Goal: Information Seeking & Learning: Learn about a topic

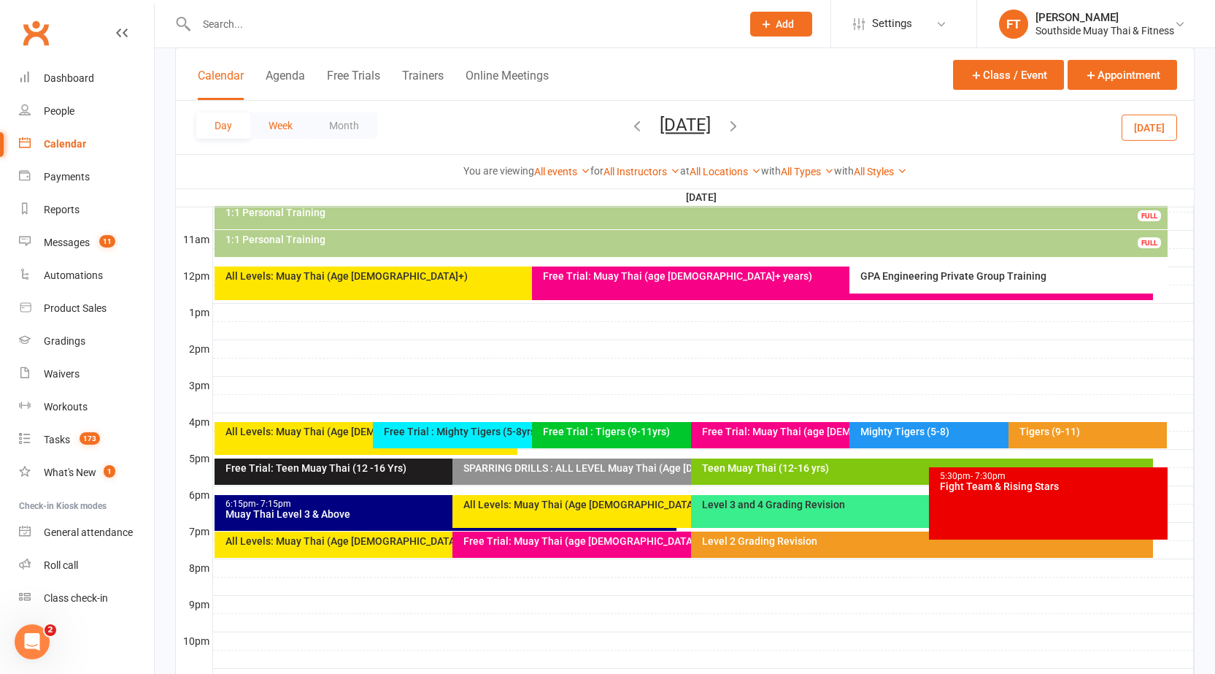
click at [263, 123] on button "Week" at bounding box center [280, 125] width 61 height 26
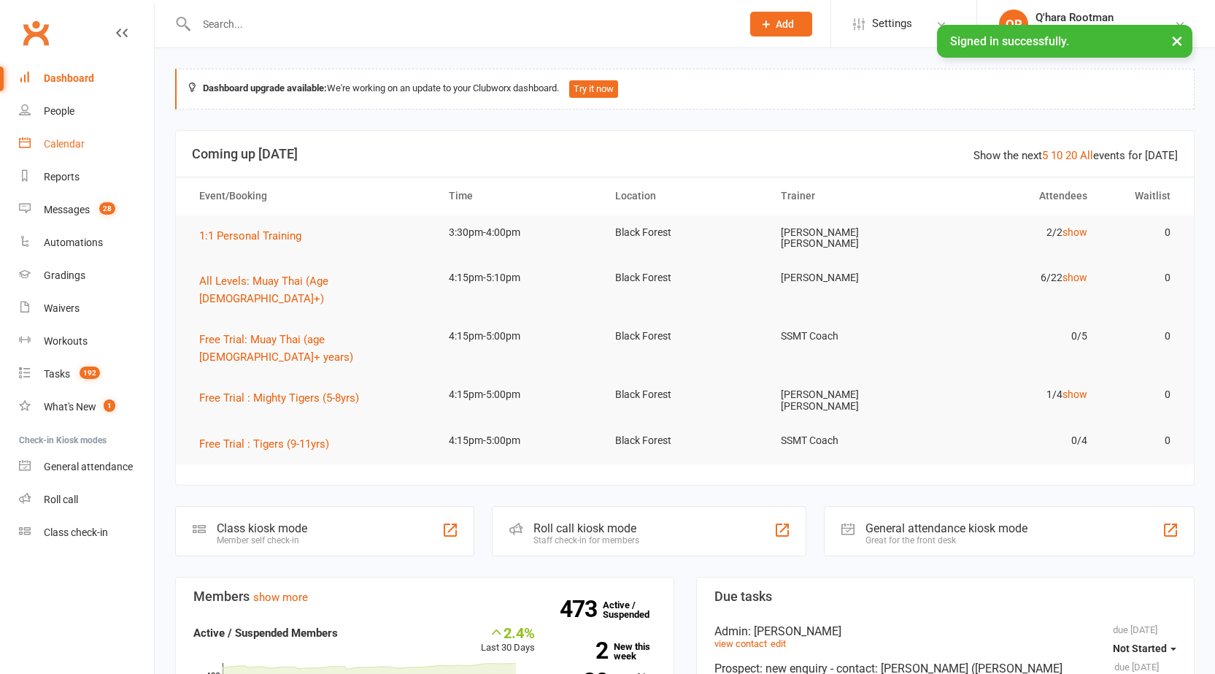
click at [80, 147] on div "Calendar" at bounding box center [64, 144] width 41 height 12
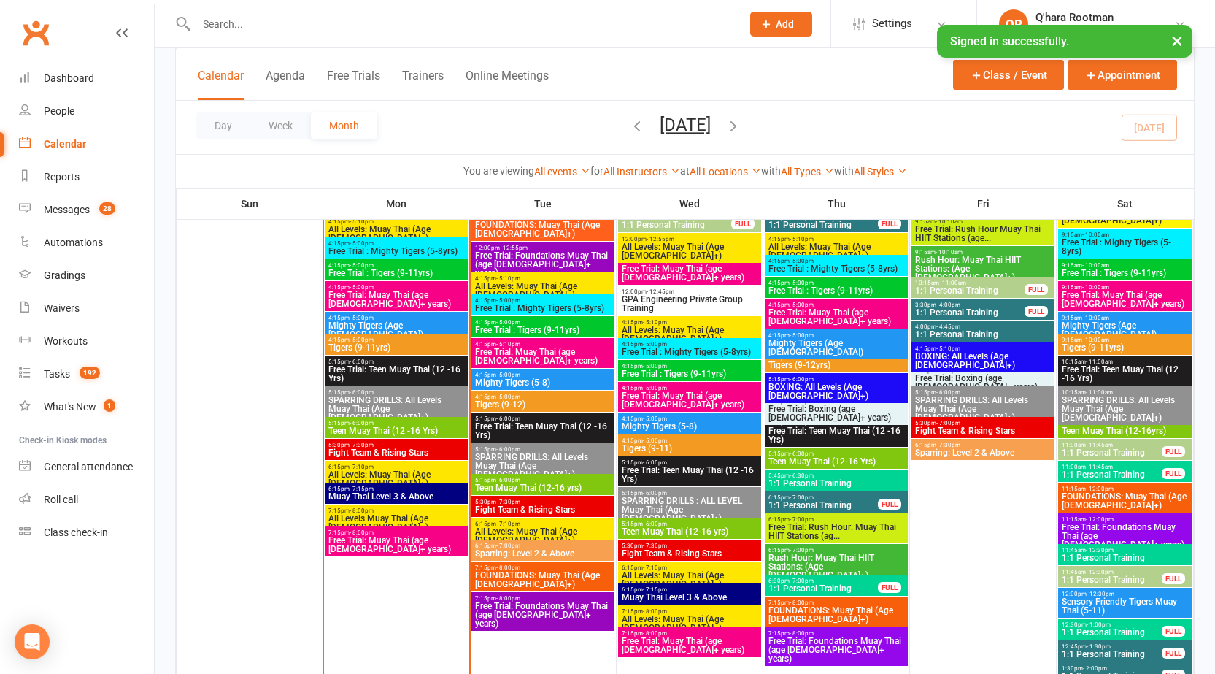
scroll to position [1824, 0]
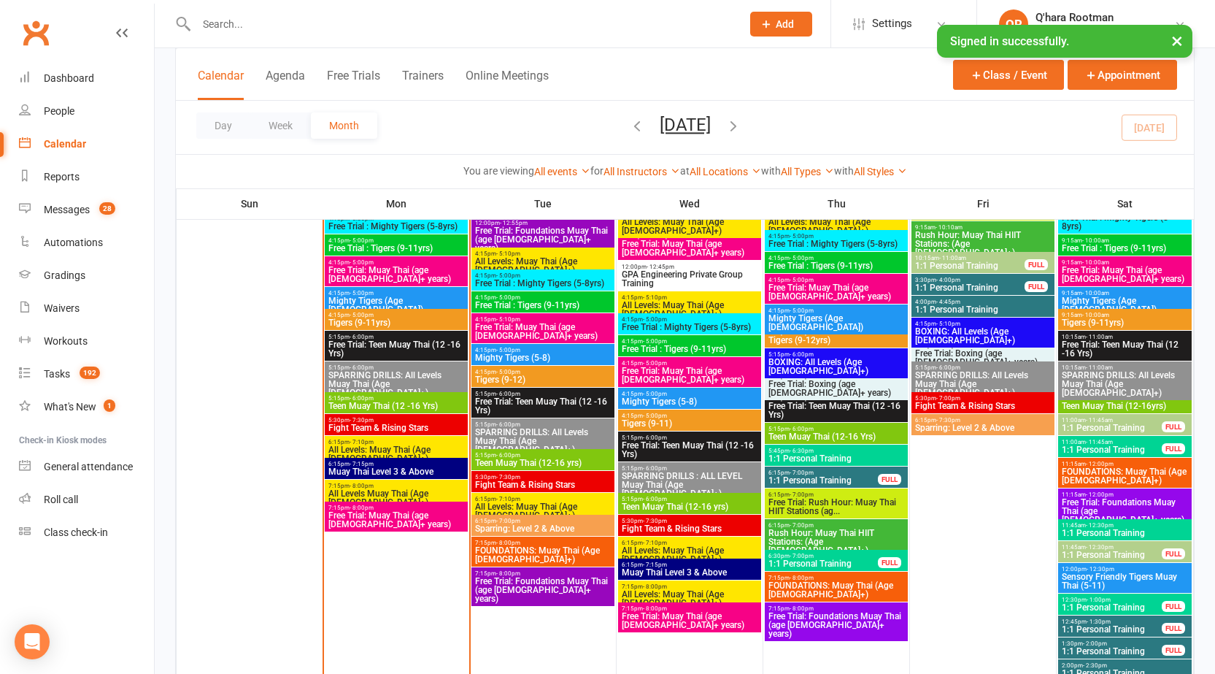
click at [1172, 597] on div "12:30pm - 1:00pm 1:1 Personal Training FULL" at bounding box center [1125, 603] width 134 height 21
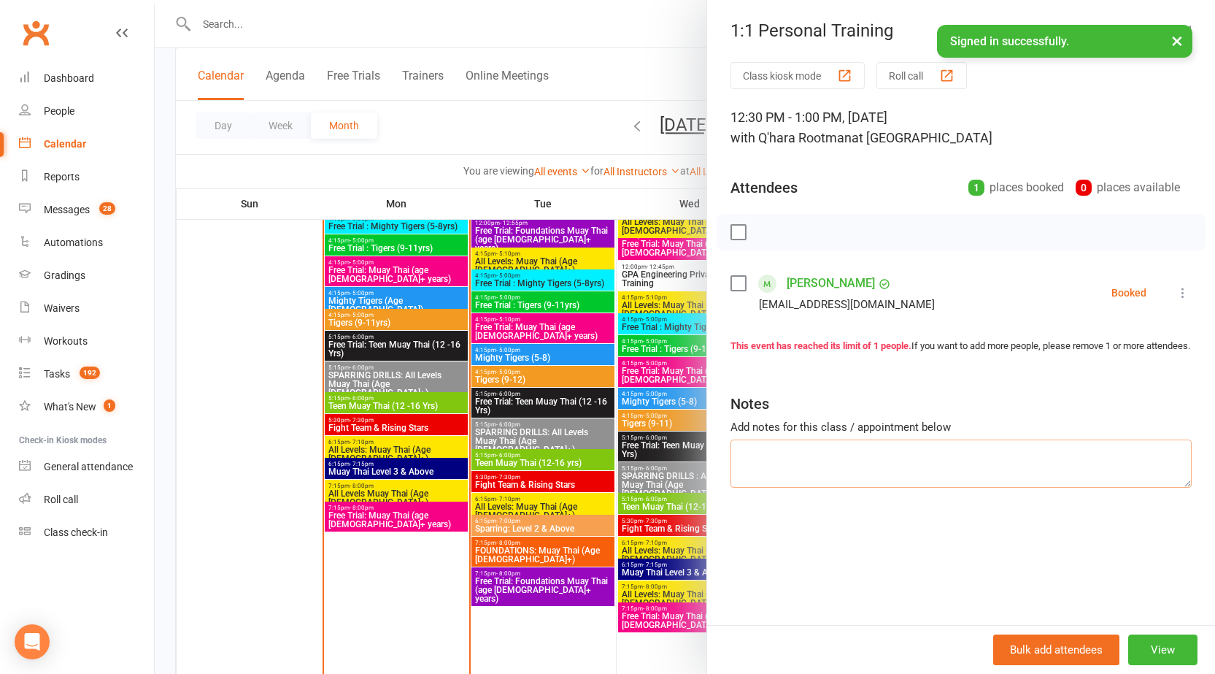
click at [928, 475] on textarea at bounding box center [960, 463] width 461 height 48
type textarea "level 1 revision - block, duck and weave, catch and move back - rear hand clinc…"
click at [936, 412] on div "Notes" at bounding box center [960, 400] width 461 height 36
click at [556, 113] on div at bounding box center [685, 337] width 1060 height 674
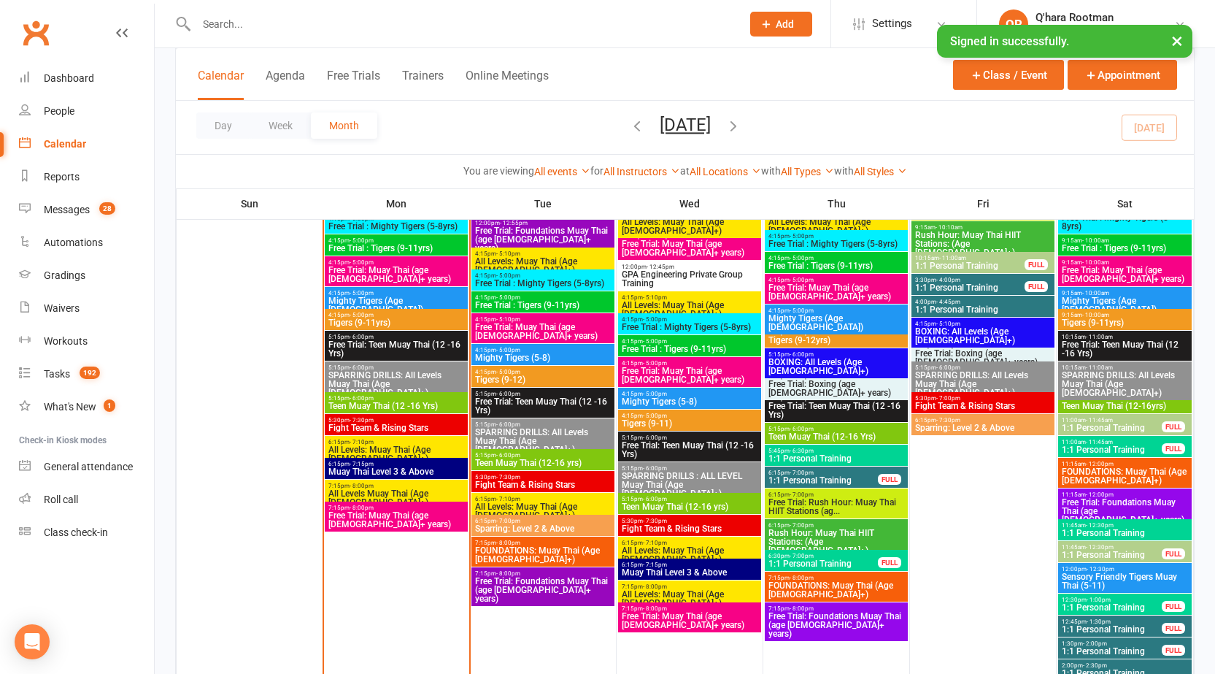
click at [861, 452] on span "5:45pm - 6:30pm" at bounding box center [836, 450] width 137 height 7
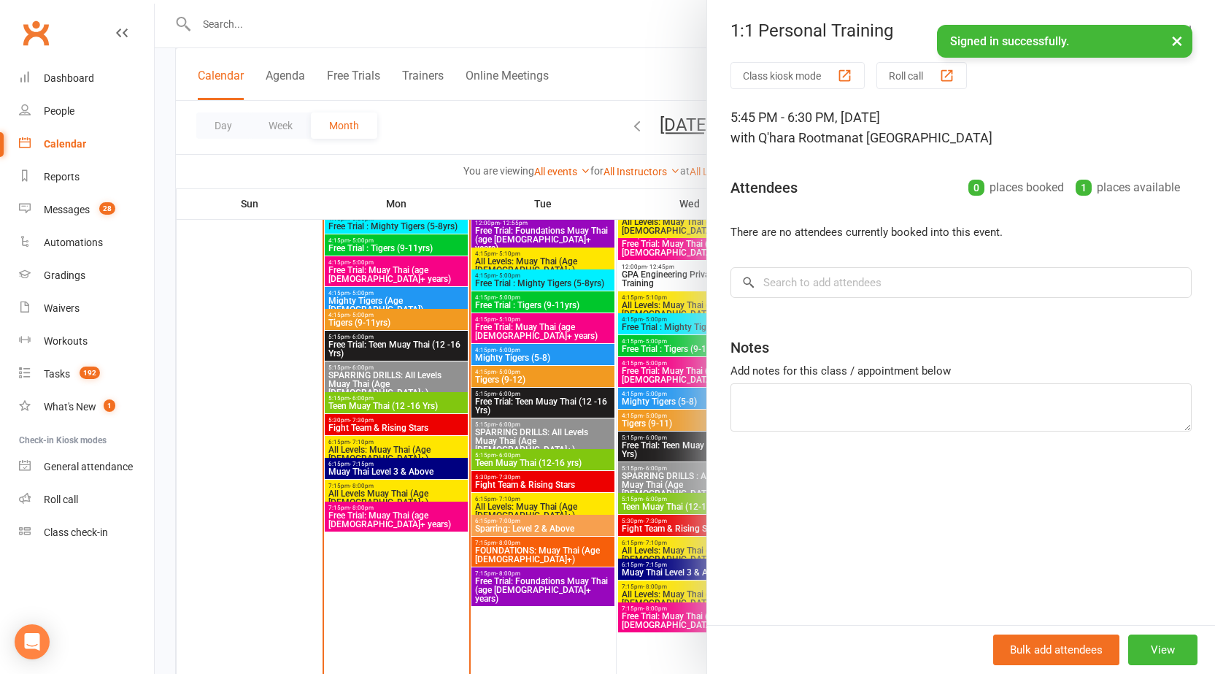
click at [620, 96] on div at bounding box center [685, 337] width 1060 height 674
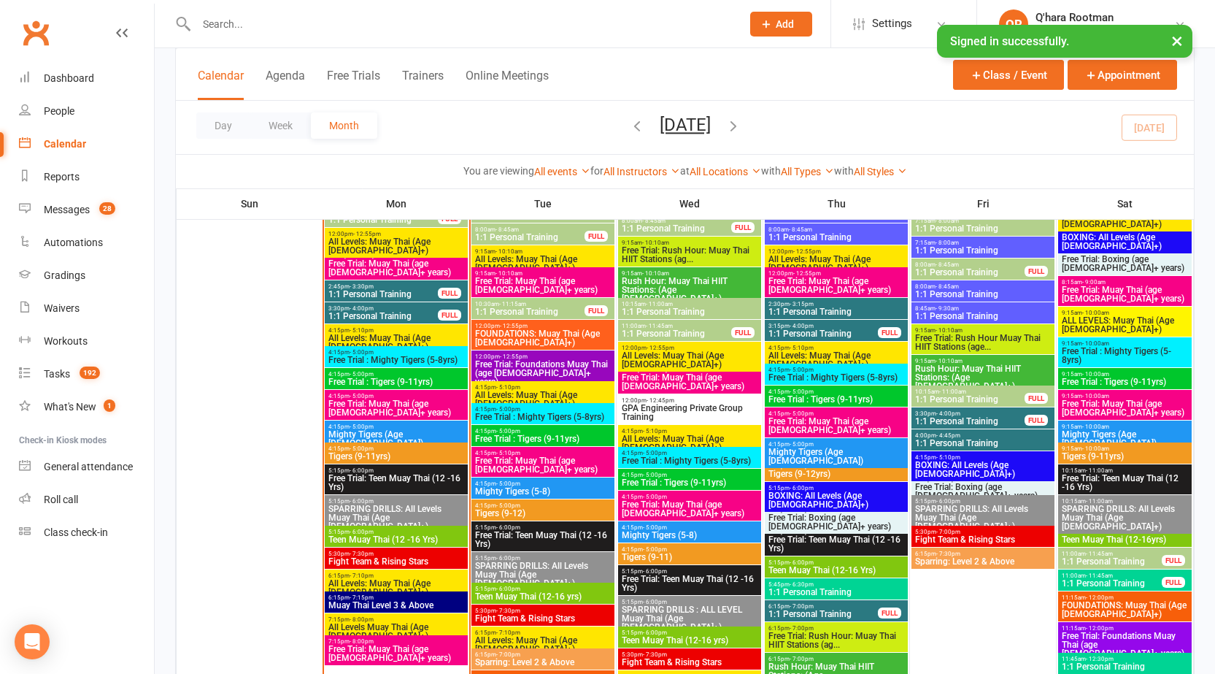
scroll to position [1678, 0]
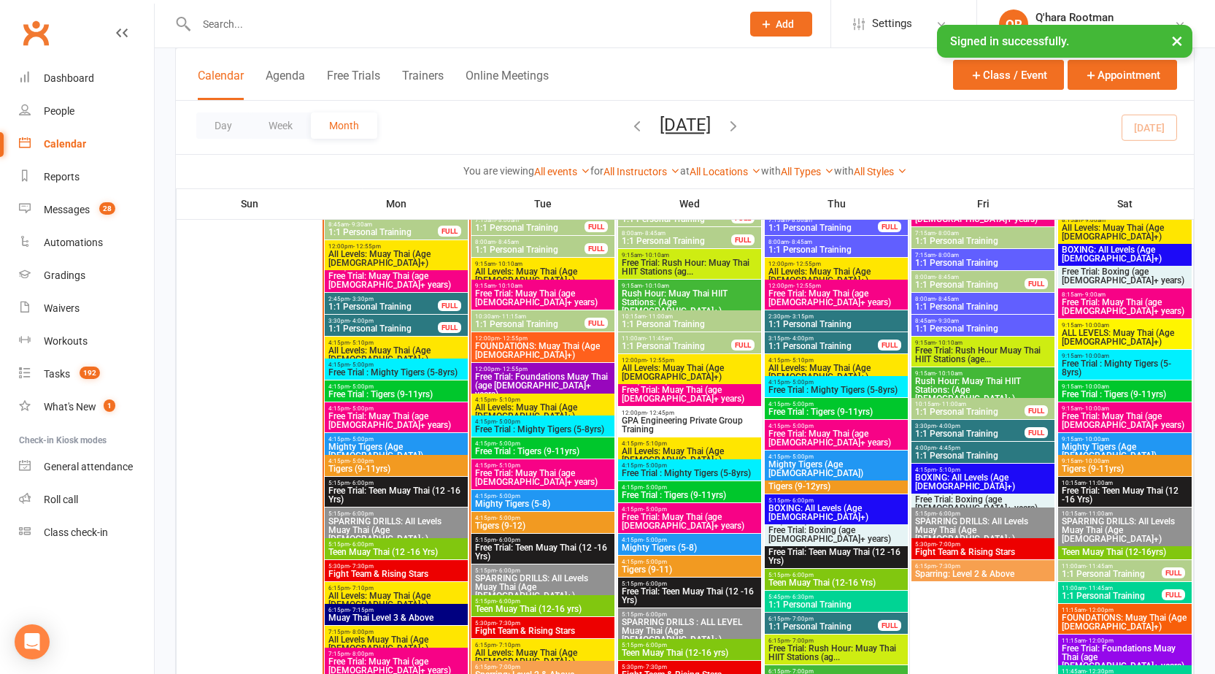
click at [396, 461] on span "4:15pm - 5:00pm" at bounding box center [396, 461] width 137 height 7
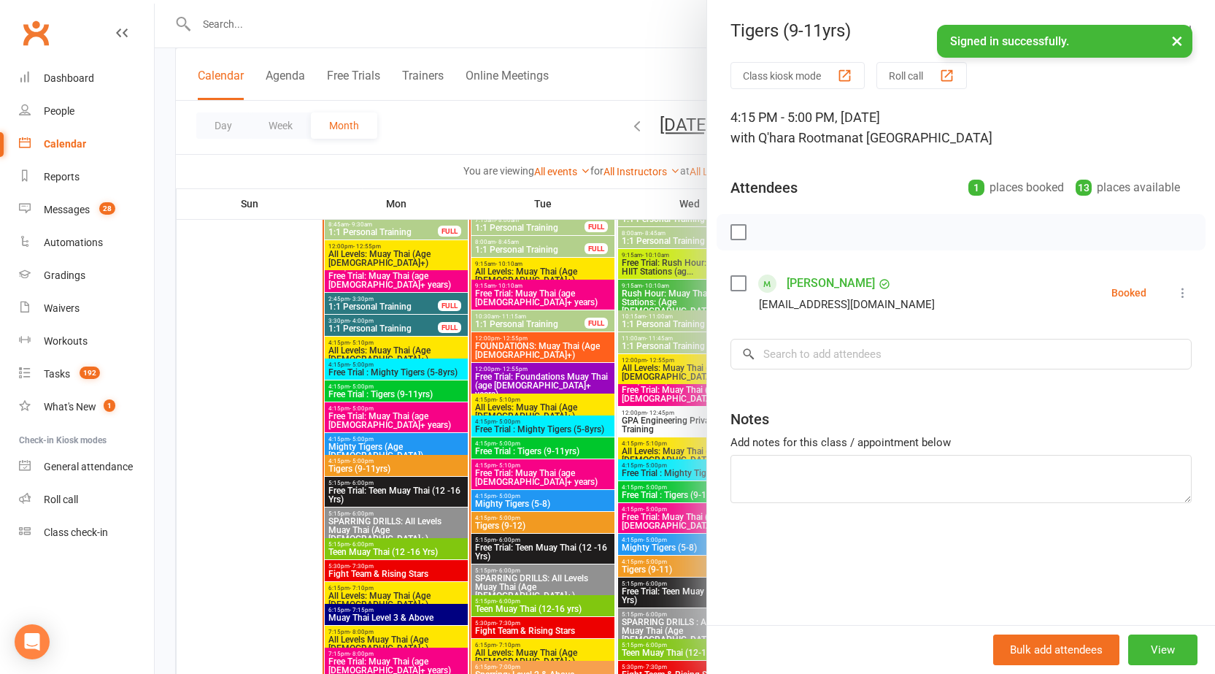
click at [396, 461] on div at bounding box center [685, 337] width 1060 height 674
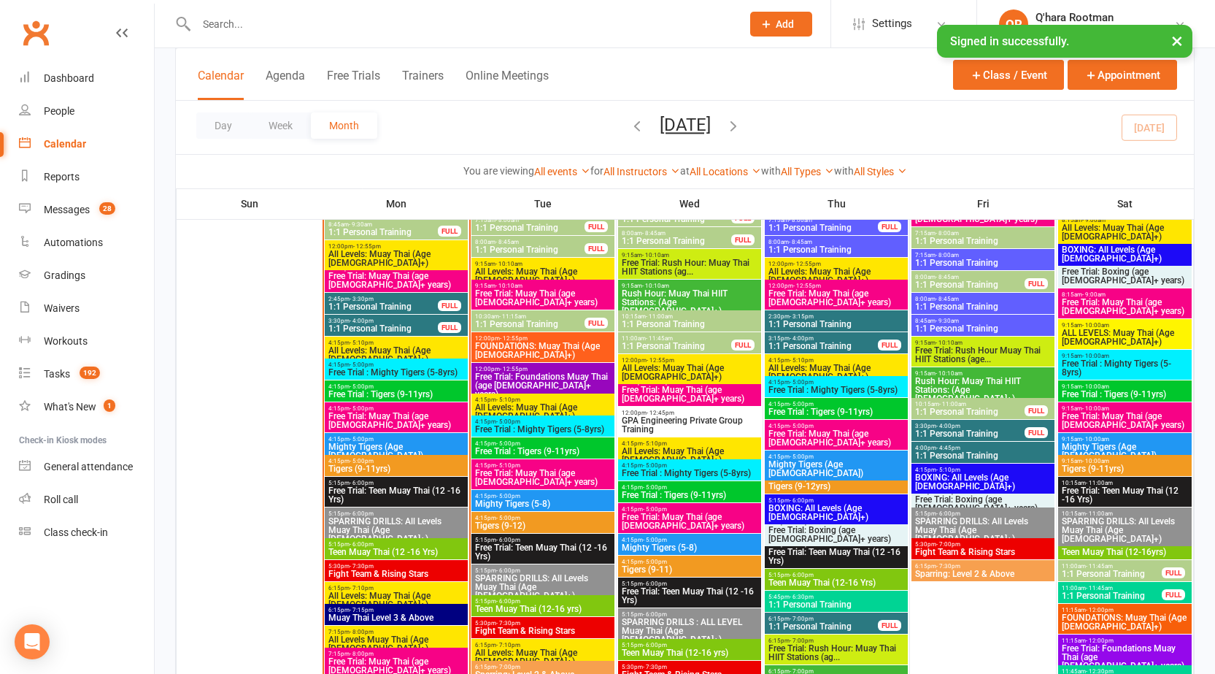
click at [396, 461] on span "4:15pm - 5:00pm" at bounding box center [396, 461] width 137 height 7
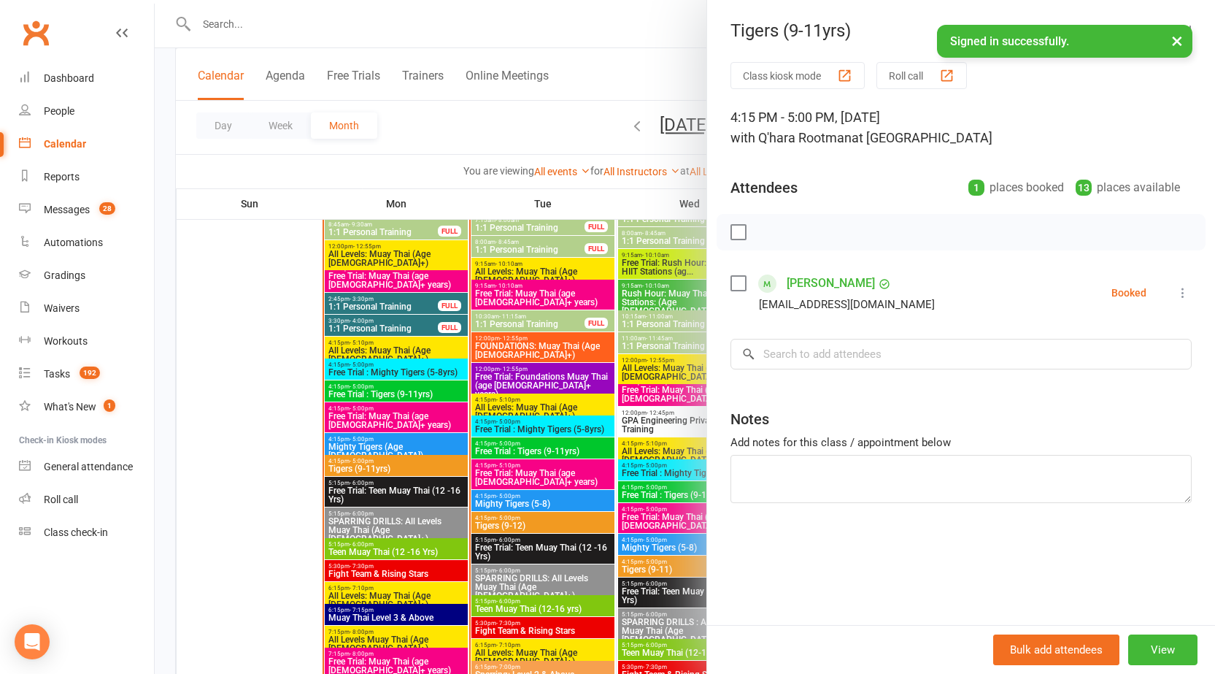
click at [392, 436] on div at bounding box center [685, 337] width 1060 height 674
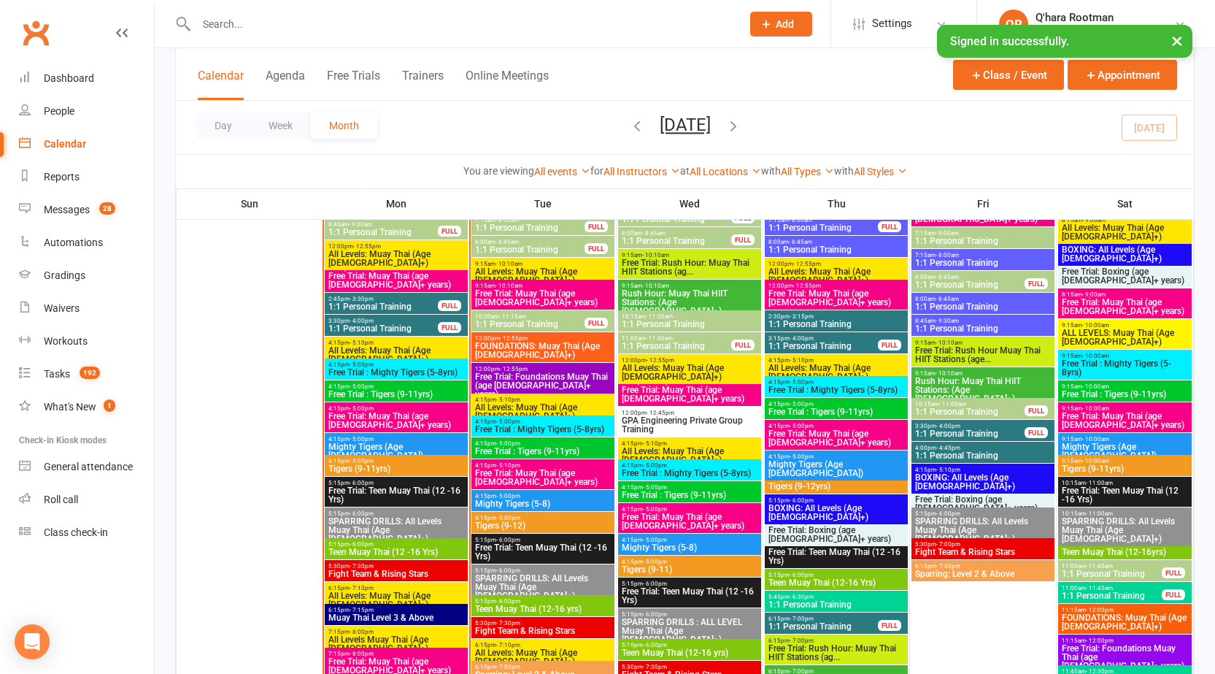
click at [392, 436] on span "4:15pm - 5:00pm" at bounding box center [396, 439] width 137 height 7
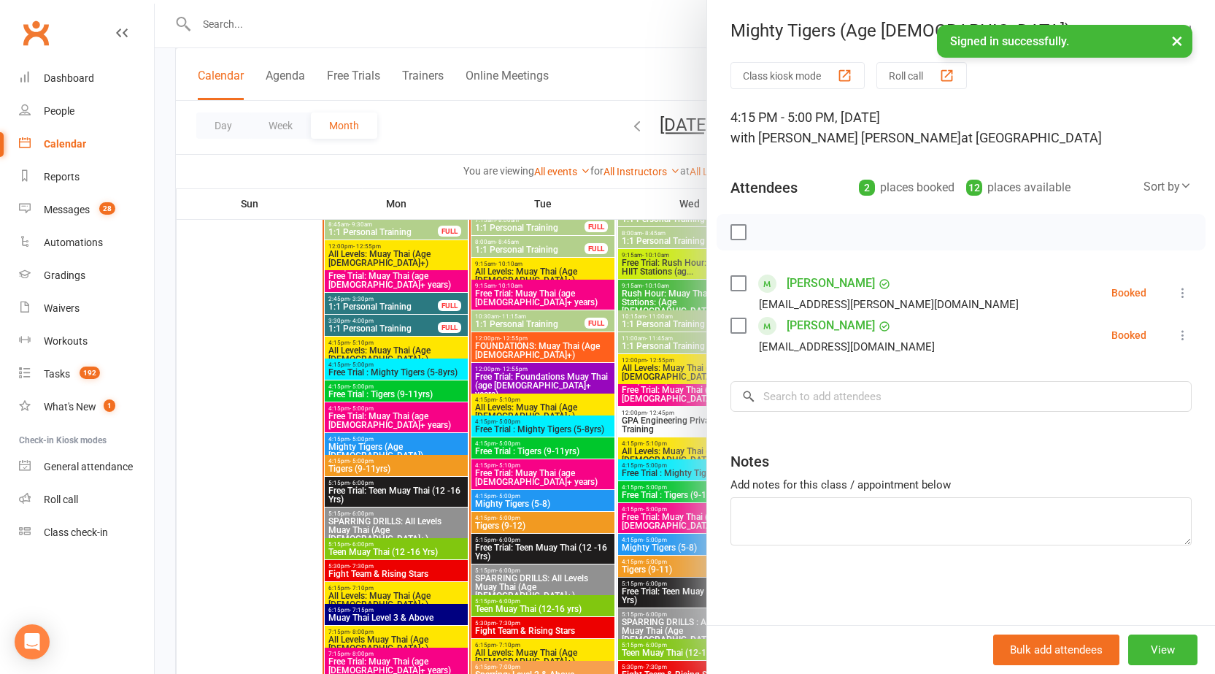
click at [404, 414] on div at bounding box center [685, 337] width 1060 height 674
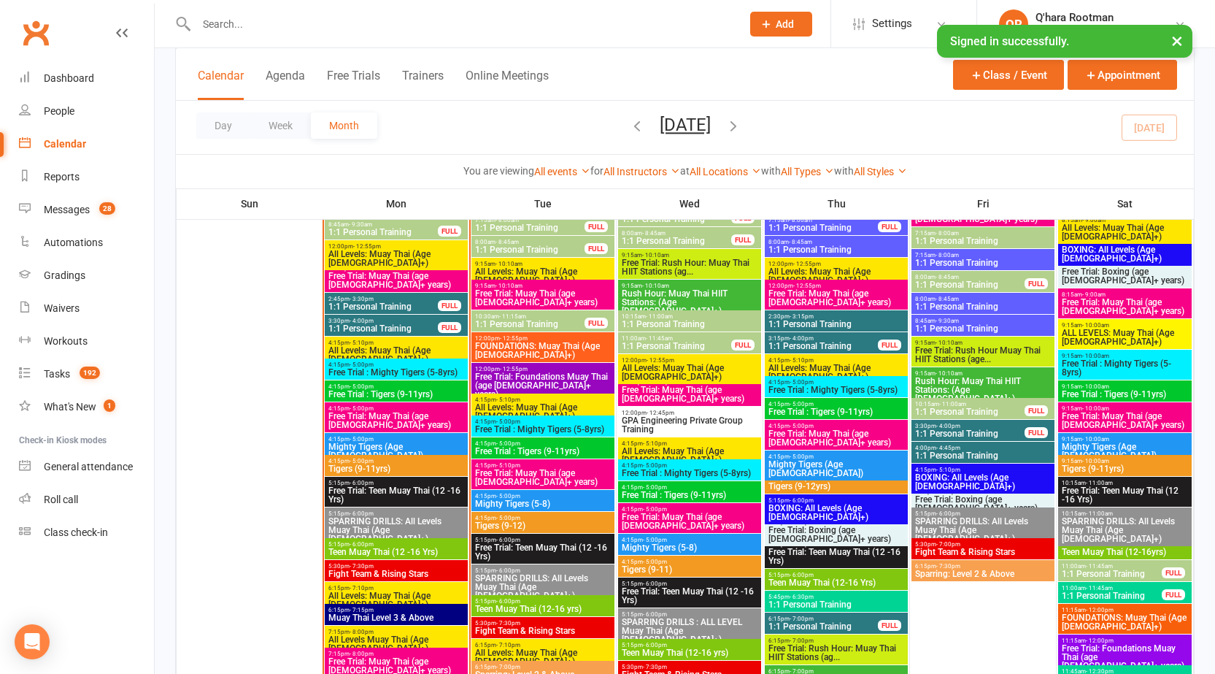
click at [404, 414] on span "Free Trial: Muay Thai (age [DEMOGRAPHIC_DATA]+ years)" at bounding box center [396, 421] width 137 height 18
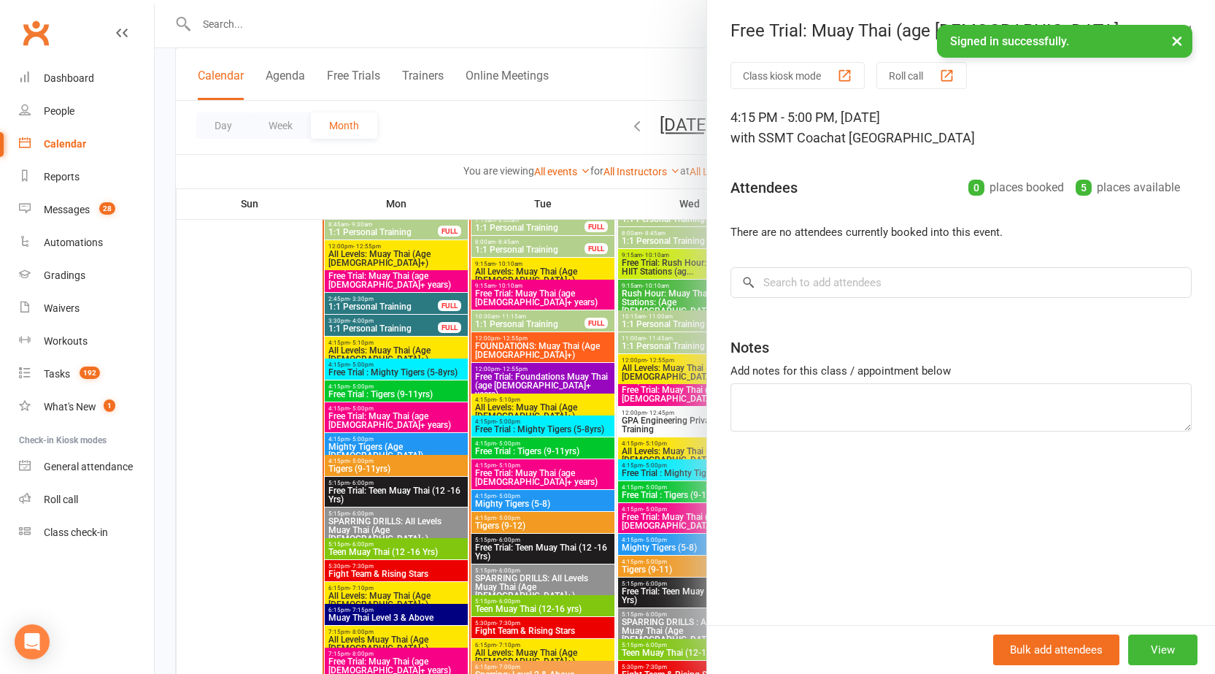
click at [410, 385] on div at bounding box center [685, 337] width 1060 height 674
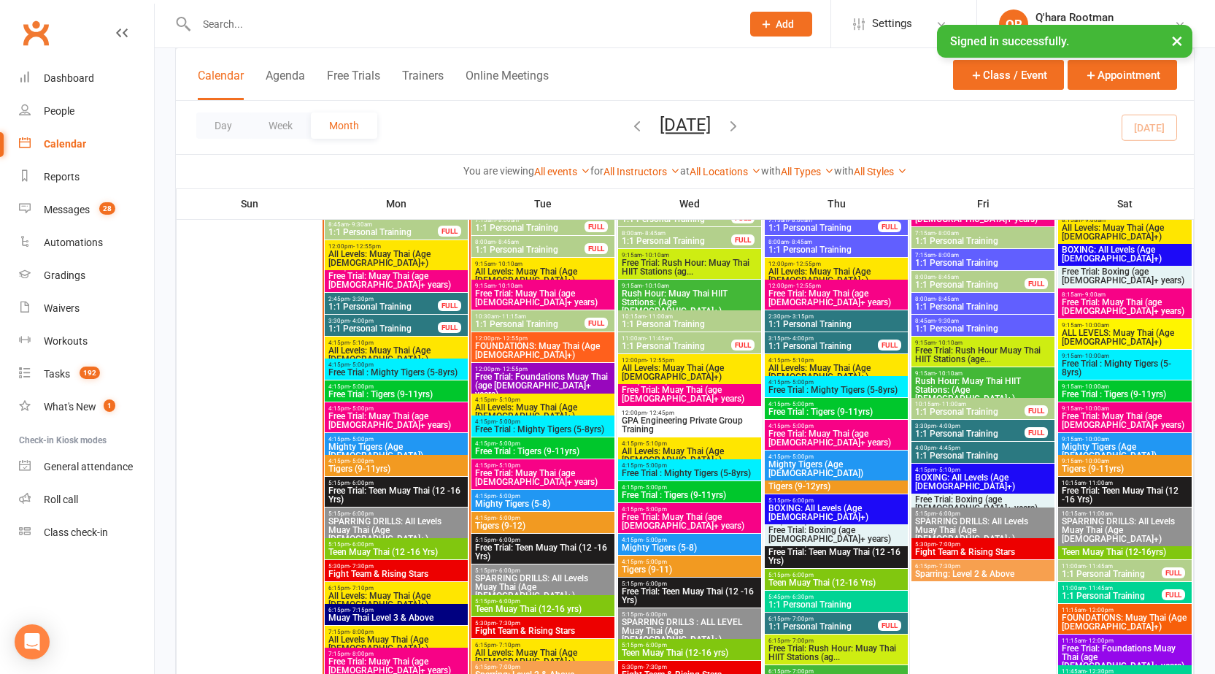
click at [444, 383] on span "4:15pm - 5:00pm" at bounding box center [396, 386] width 137 height 7
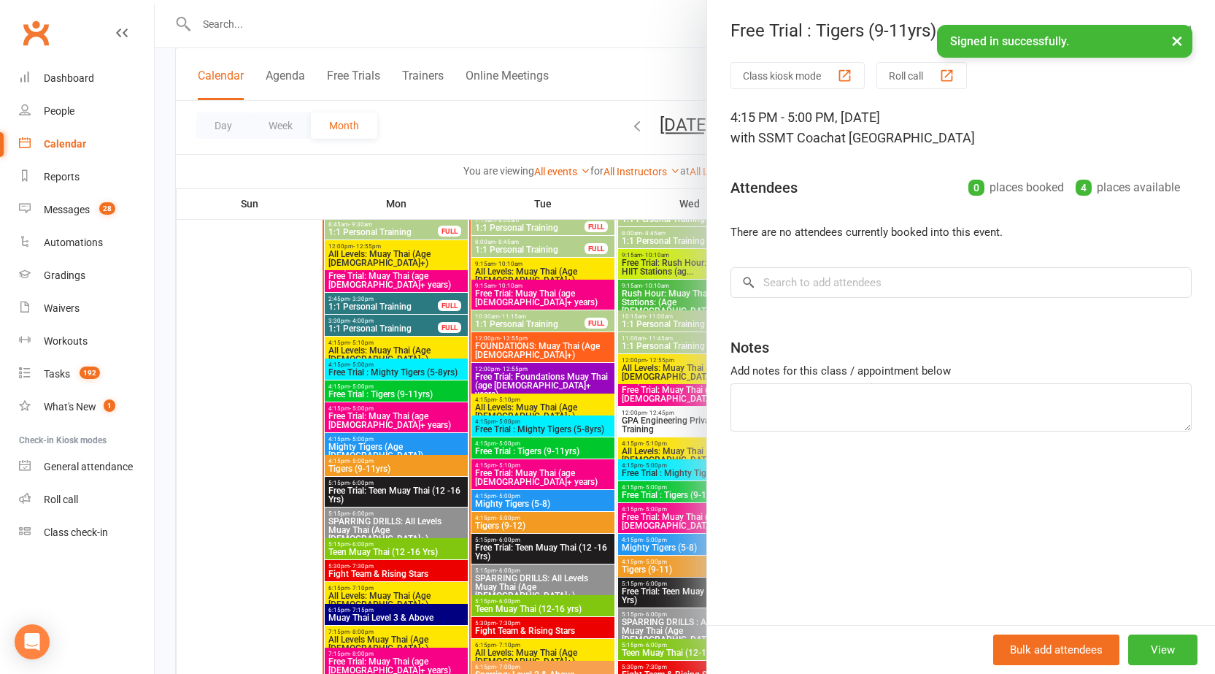
click at [454, 366] on div at bounding box center [685, 337] width 1060 height 674
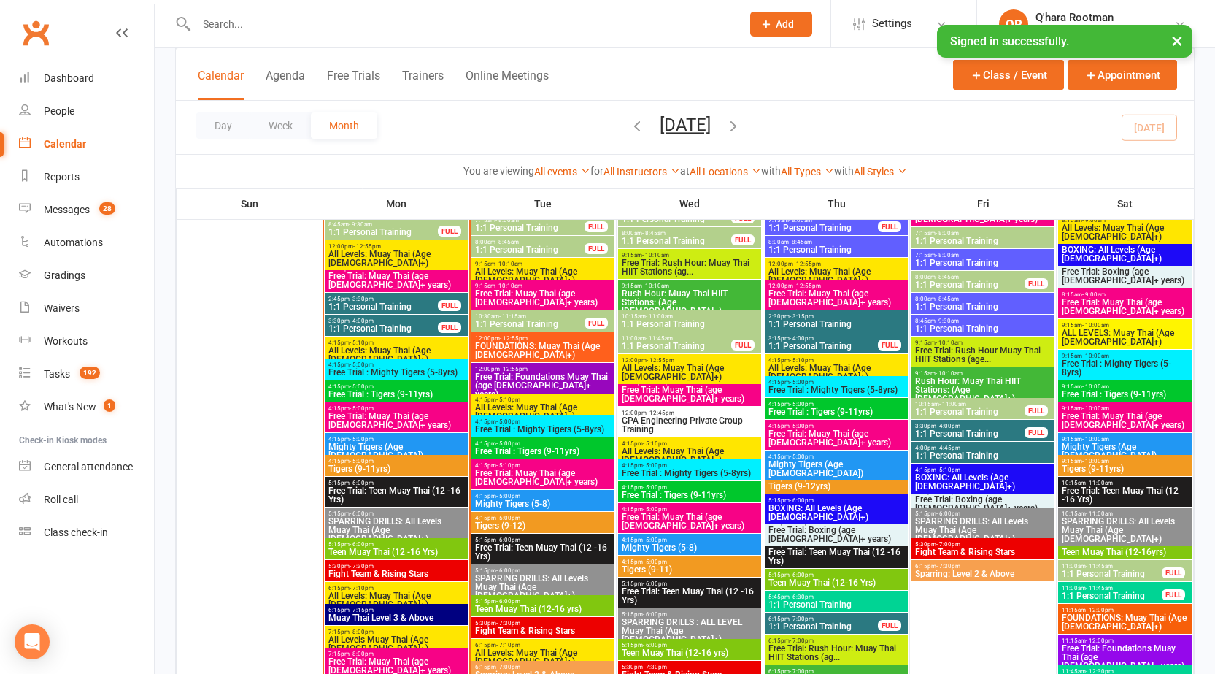
click at [454, 366] on span "4:15pm - 5:00pm" at bounding box center [396, 364] width 137 height 7
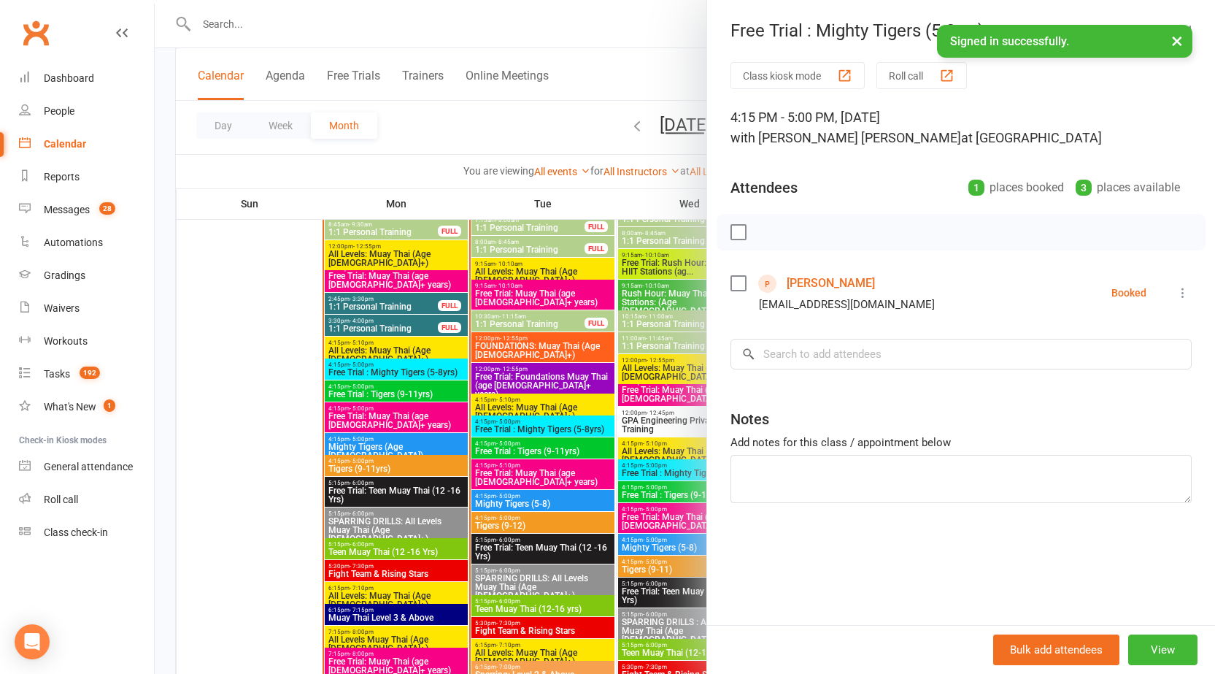
click at [396, 553] on div at bounding box center [685, 337] width 1060 height 674
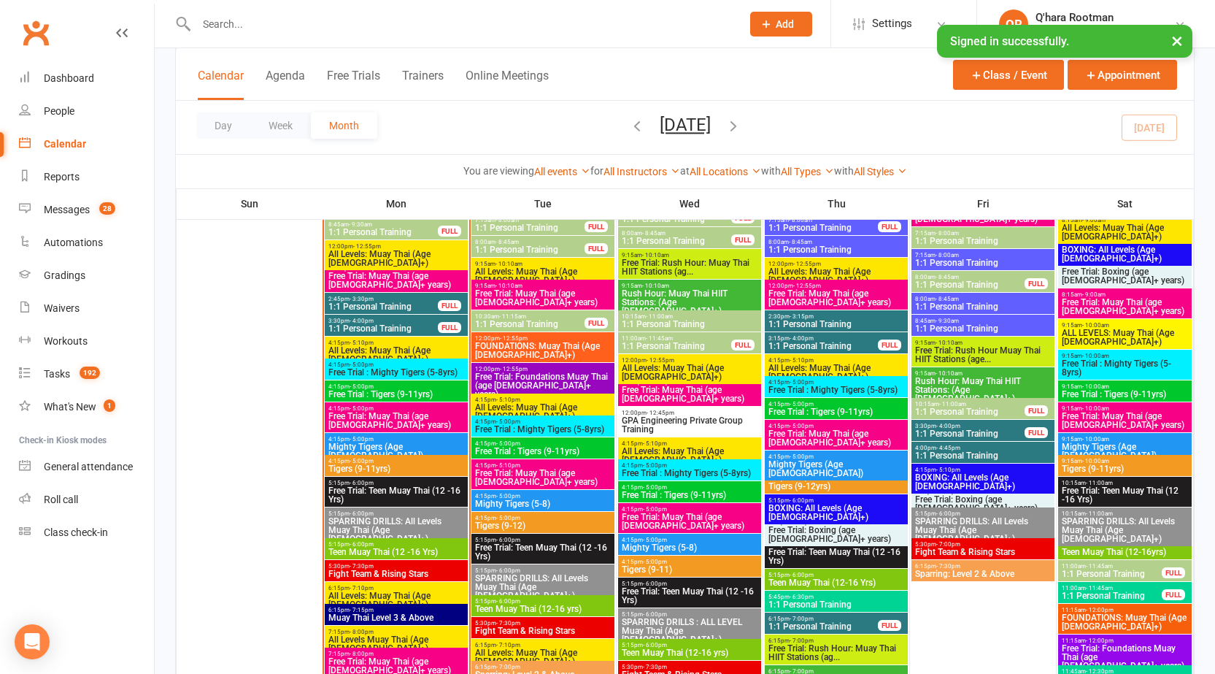
click at [404, 552] on span "Teen Muay Thai (12 -16 Yrs)" at bounding box center [396, 551] width 137 height 9
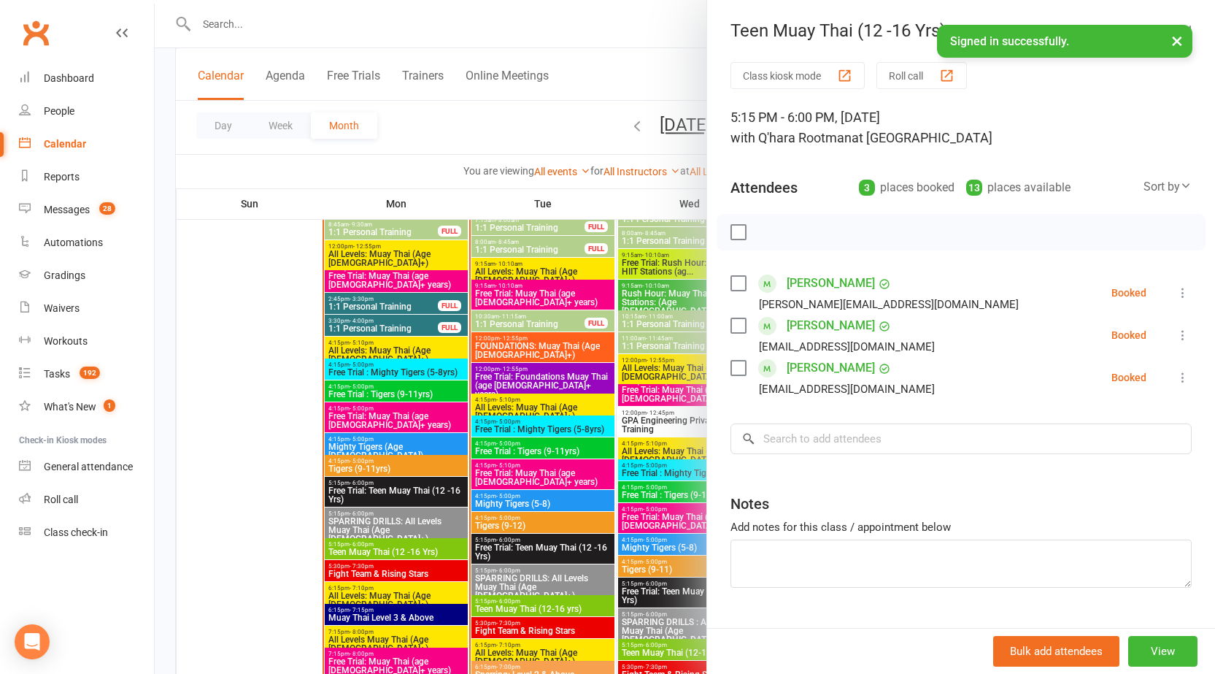
click at [444, 481] on div at bounding box center [685, 337] width 1060 height 674
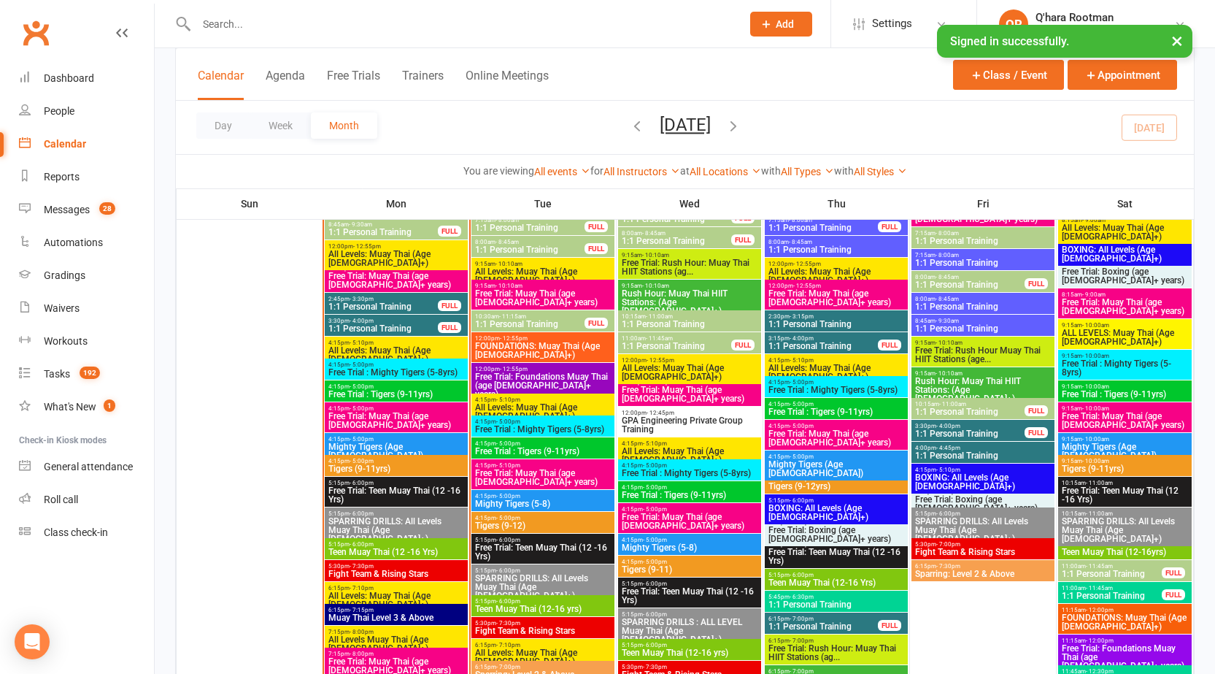
click at [442, 482] on span "5:15pm - 6:00pm" at bounding box center [396, 482] width 137 height 7
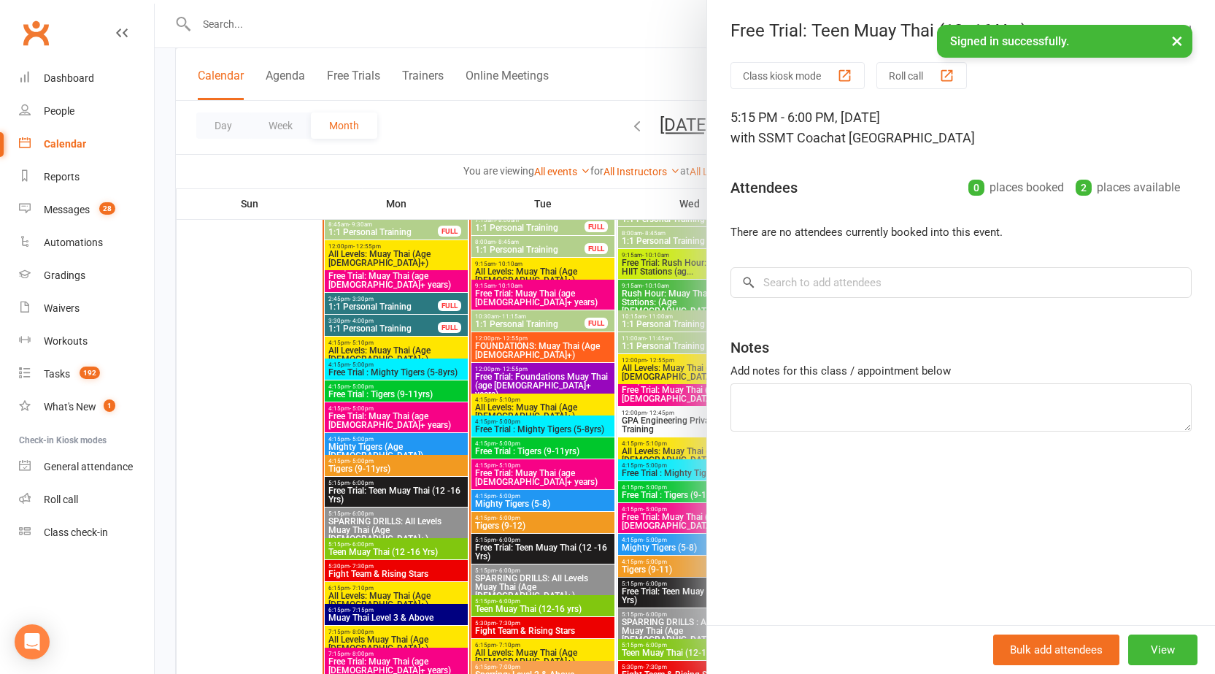
click at [317, 181] on div at bounding box center [685, 337] width 1060 height 674
